Goal: Information Seeking & Learning: Learn about a topic

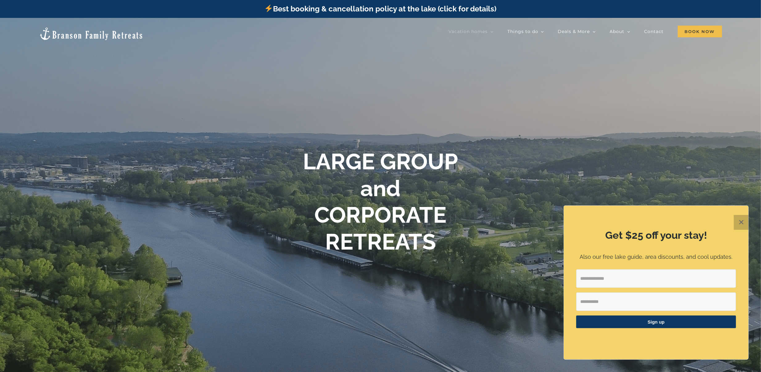
click at [742, 221] on button "✕" at bounding box center [741, 222] width 15 height 15
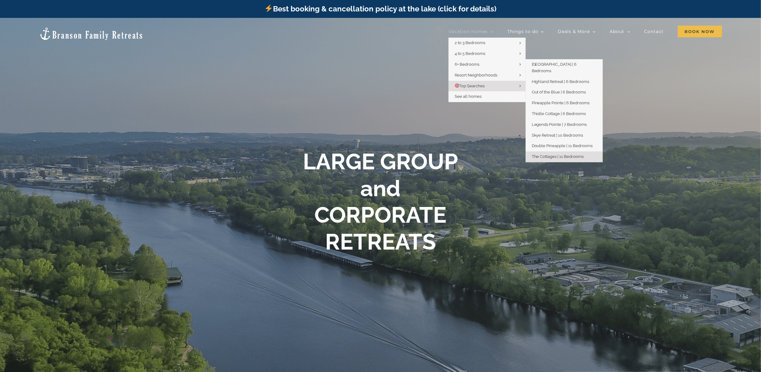
click at [555, 154] on span "The Cottages | 11 Bedrooms" at bounding box center [558, 156] width 52 height 5
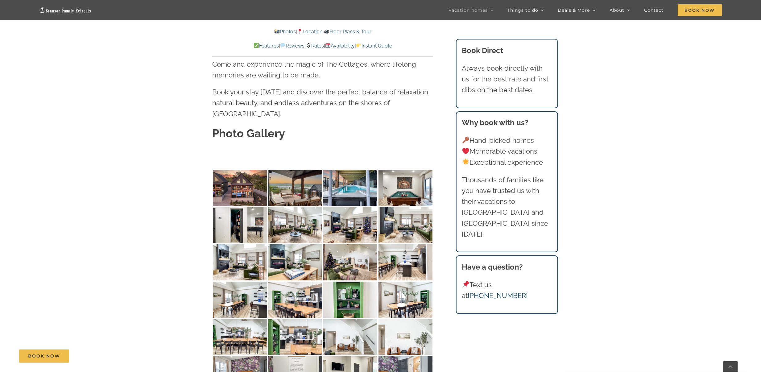
scroll to position [1990, 0]
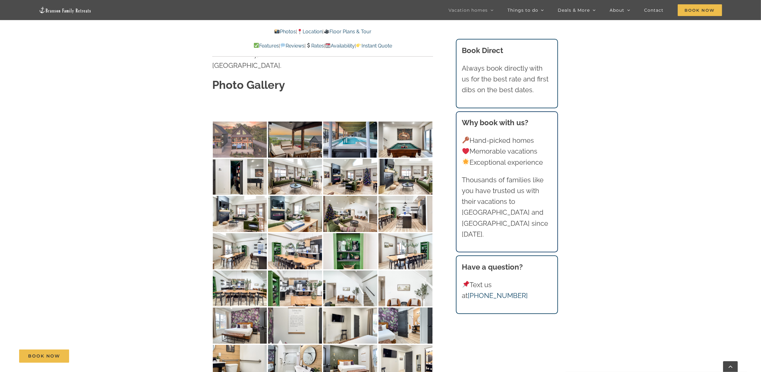
click at [225, 122] on img at bounding box center [240, 140] width 54 height 36
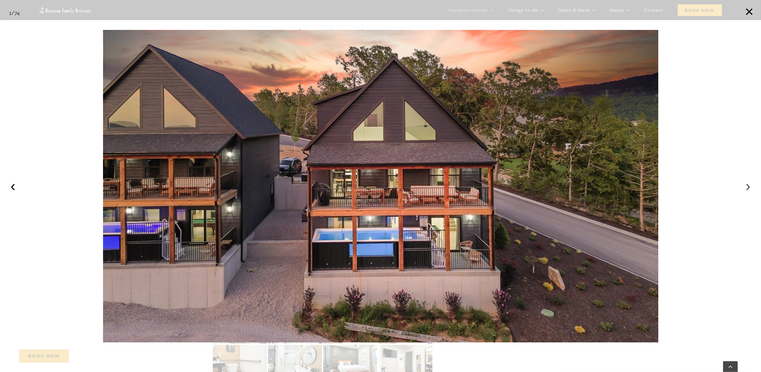
click at [749, 187] on button "›" at bounding box center [748, 186] width 14 height 14
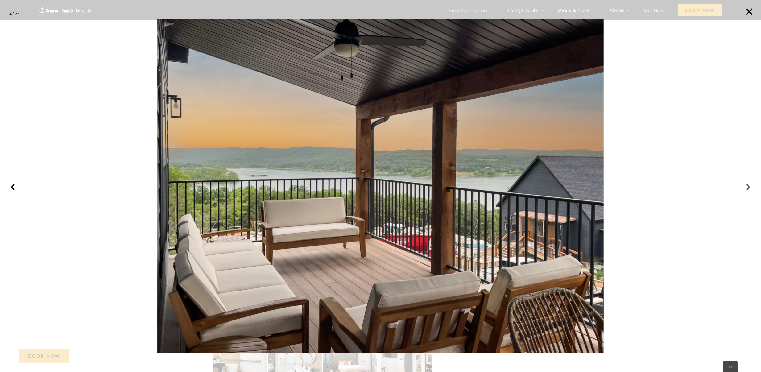
click at [749, 187] on button "›" at bounding box center [748, 186] width 14 height 14
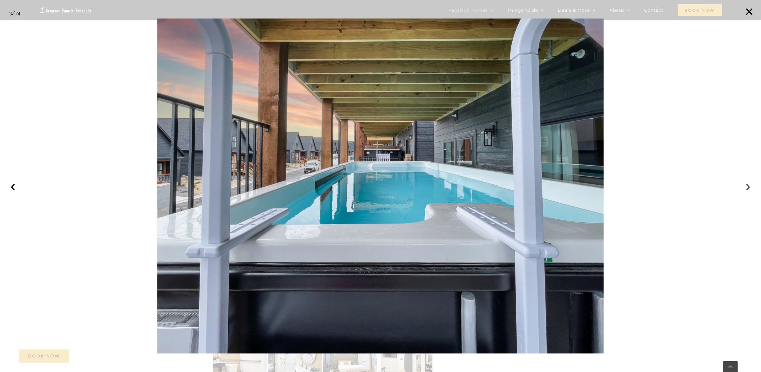
click at [749, 187] on button "›" at bounding box center [748, 186] width 14 height 14
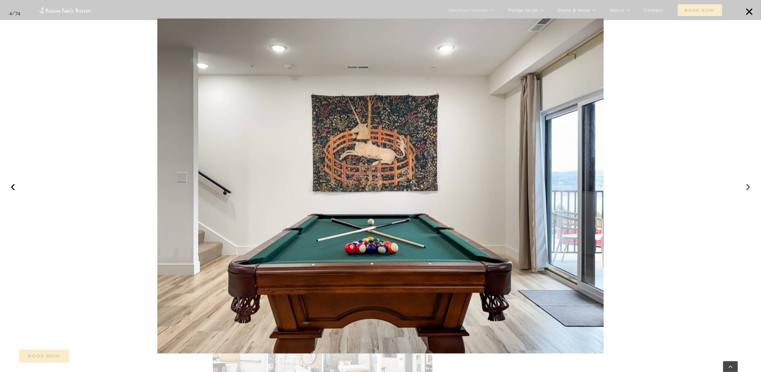
click at [749, 187] on button "›" at bounding box center [748, 186] width 14 height 14
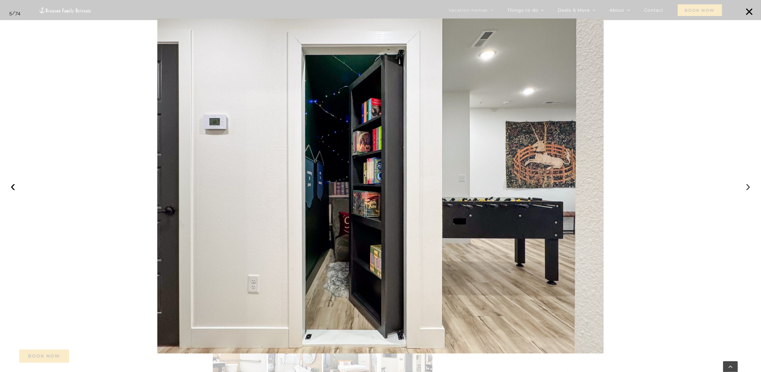
click at [749, 187] on button "›" at bounding box center [748, 186] width 14 height 14
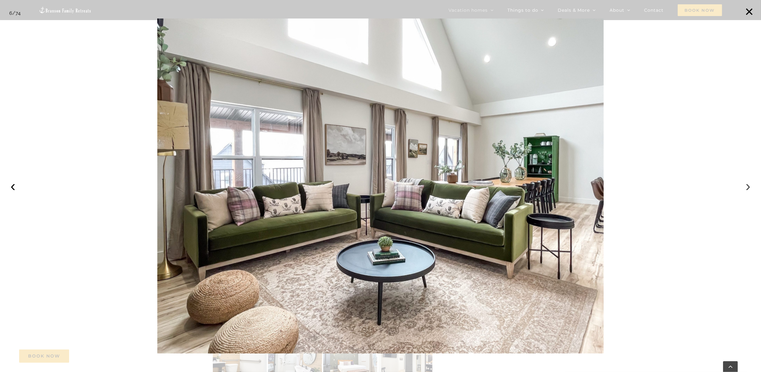
click at [749, 187] on button "›" at bounding box center [748, 186] width 14 height 14
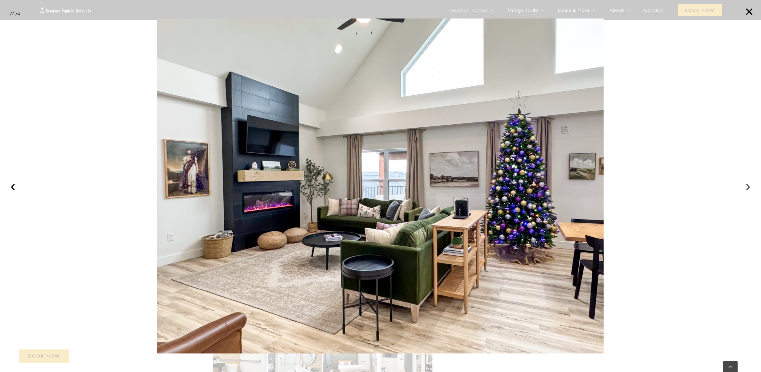
click at [749, 187] on button "›" at bounding box center [748, 186] width 14 height 14
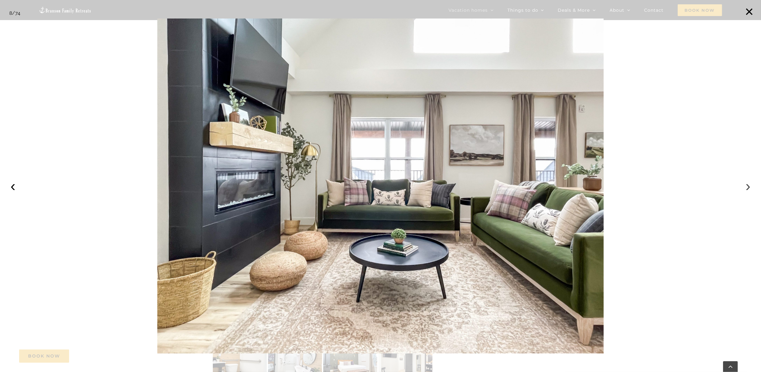
click at [749, 187] on button "›" at bounding box center [748, 186] width 14 height 14
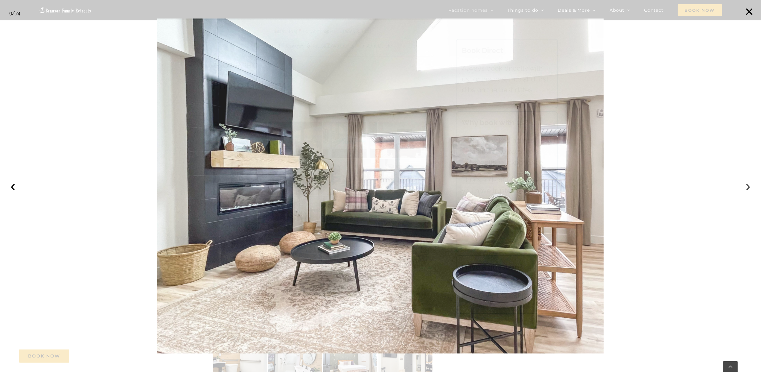
click at [749, 187] on button "›" at bounding box center [748, 186] width 14 height 14
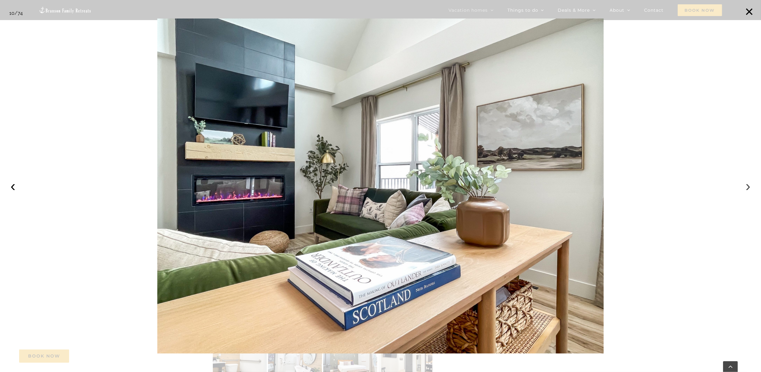
click at [749, 187] on button "›" at bounding box center [748, 186] width 14 height 14
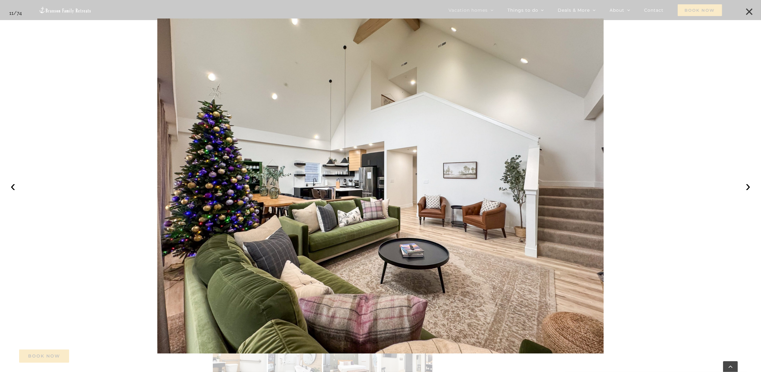
click at [750, 15] on button "×" at bounding box center [750, 12] width 14 height 14
